Goal: Transaction & Acquisition: Purchase product/service

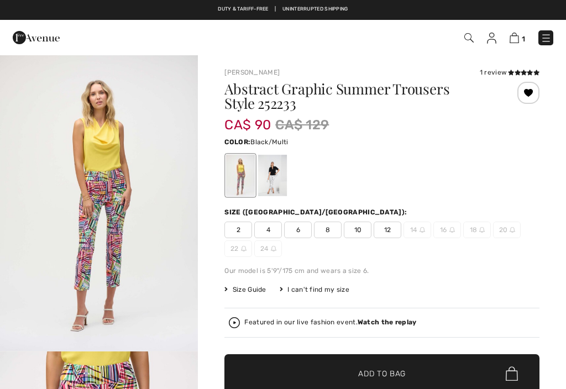
click at [523, 35] on span "1" at bounding box center [523, 39] width 3 height 8
checkbox input "true"
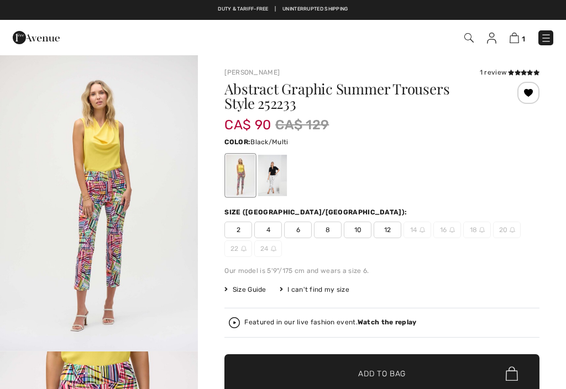
checkbox input "true"
click at [393, 232] on span "12" at bounding box center [388, 230] width 28 height 17
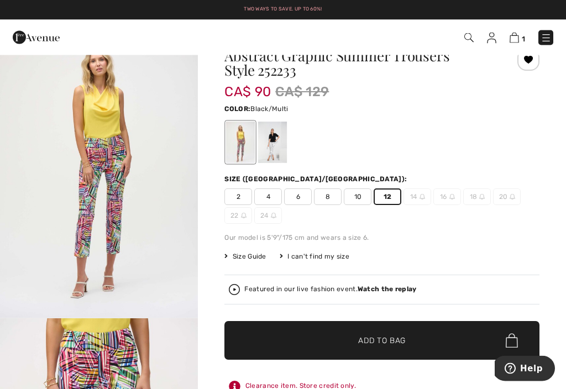
scroll to position [36, 0]
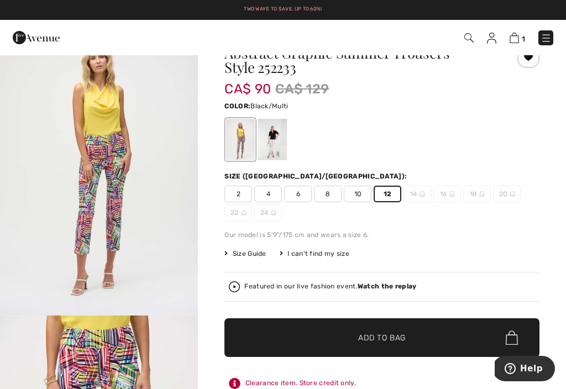
click at [388, 339] on span "Add to Bag" at bounding box center [382, 338] width 48 height 12
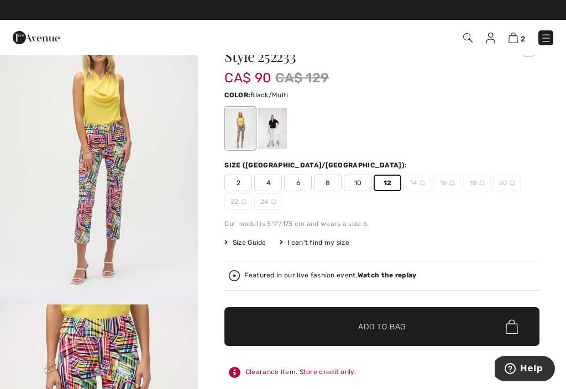
scroll to position [0, 0]
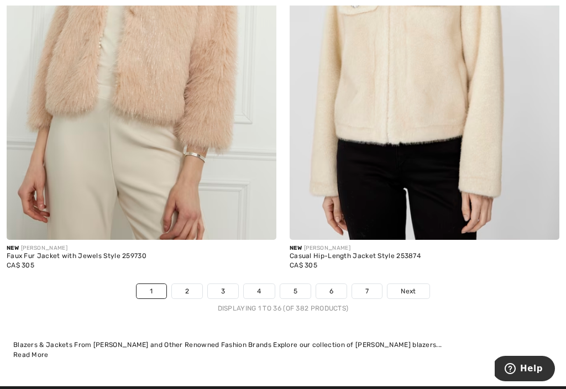
scroll to position [8282, 0]
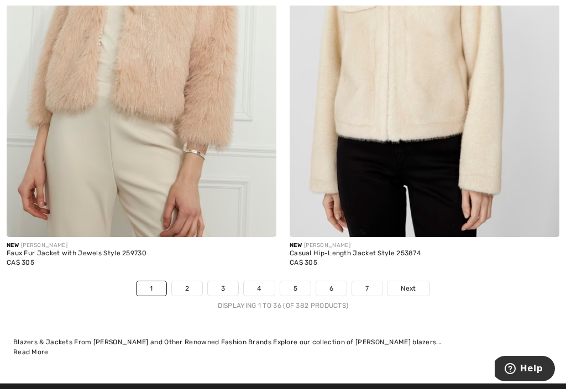
click at [406, 284] on span "Next" at bounding box center [408, 289] width 15 height 10
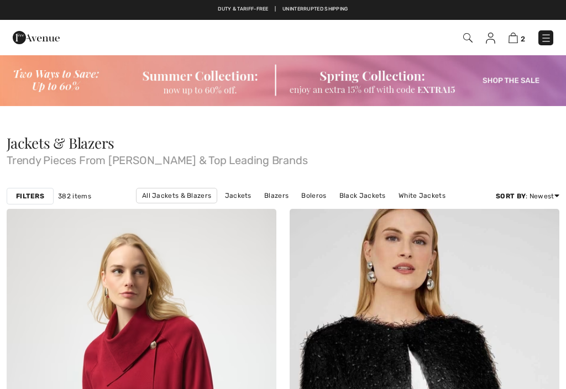
checkbox input "true"
click at [517, 37] on img at bounding box center [513, 38] width 9 height 11
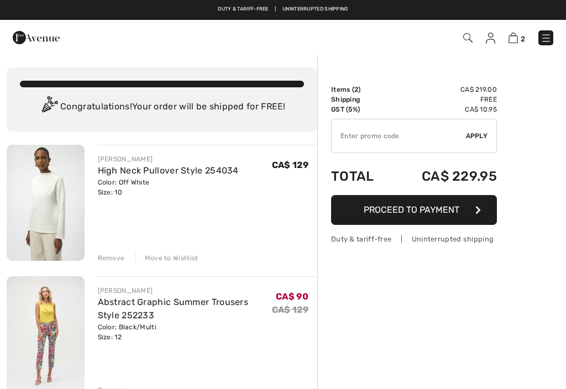
checkbox input "true"
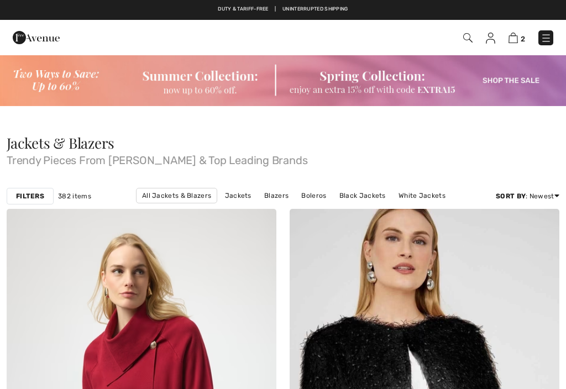
checkbox input "true"
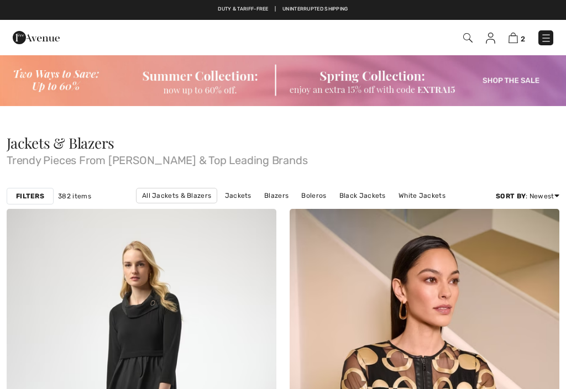
checkbox input "true"
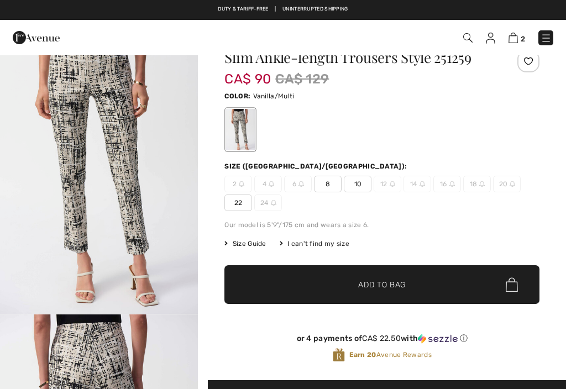
checkbox input "true"
click at [363, 189] on span "10" at bounding box center [358, 184] width 28 height 17
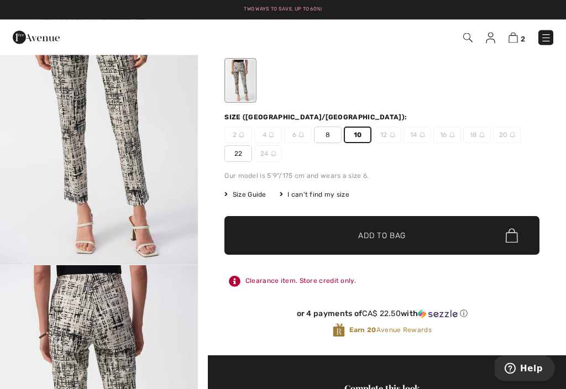
scroll to position [86, 0]
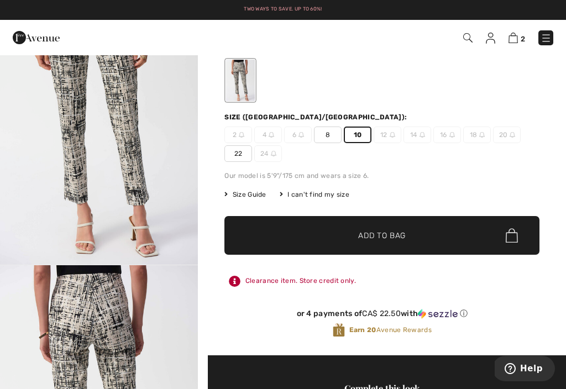
click at [394, 242] on span "✔ Added to Bag Add to Bag" at bounding box center [382, 235] width 315 height 39
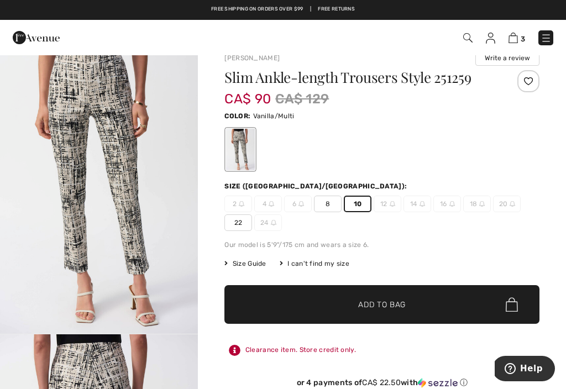
scroll to position [0, 0]
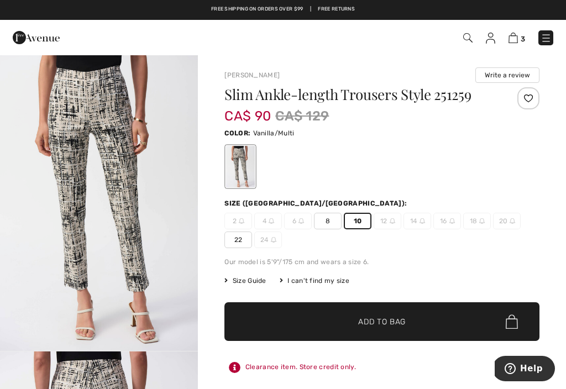
click at [517, 38] on img at bounding box center [513, 38] width 9 height 11
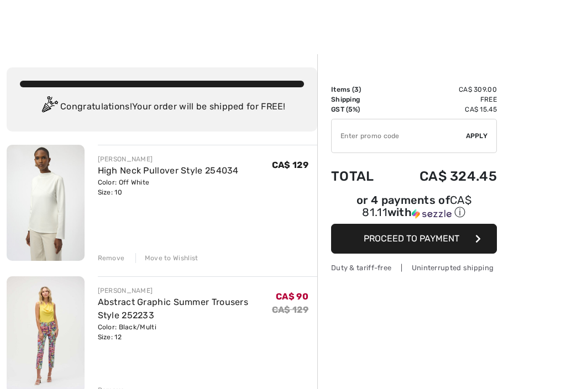
checkbox input "true"
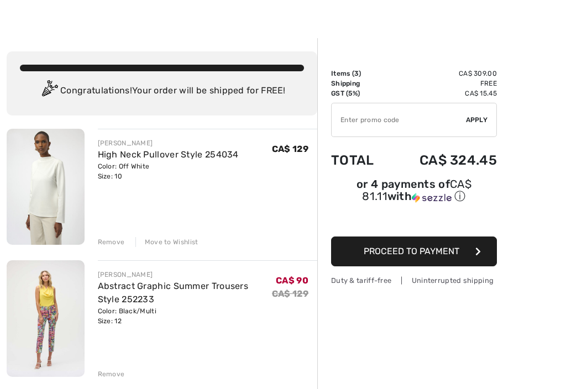
click at [173, 243] on div "Move to Wishlist" at bounding box center [166, 242] width 63 height 10
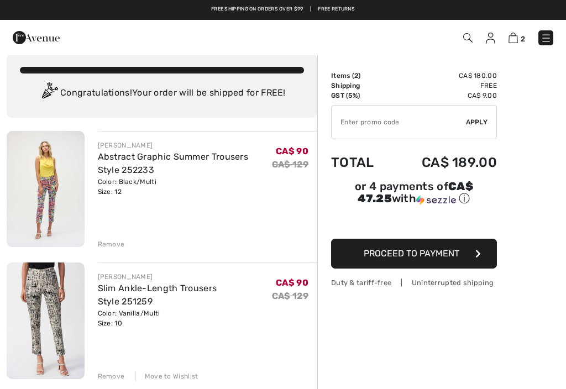
scroll to position [0, 0]
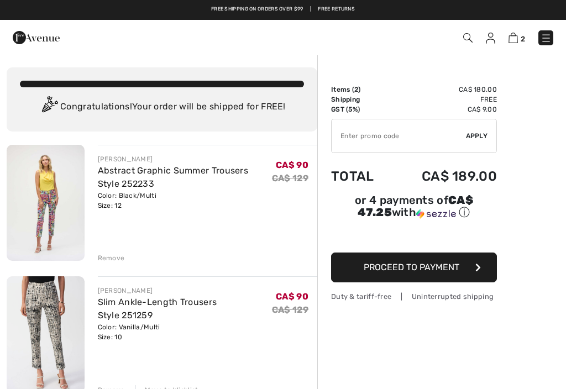
click at [349, 138] on input "TEXT" at bounding box center [399, 135] width 134 height 33
type input "EXTRA15"
click at [478, 139] on span "Apply" at bounding box center [477, 136] width 22 height 10
